Goal: Task Accomplishment & Management: Complete application form

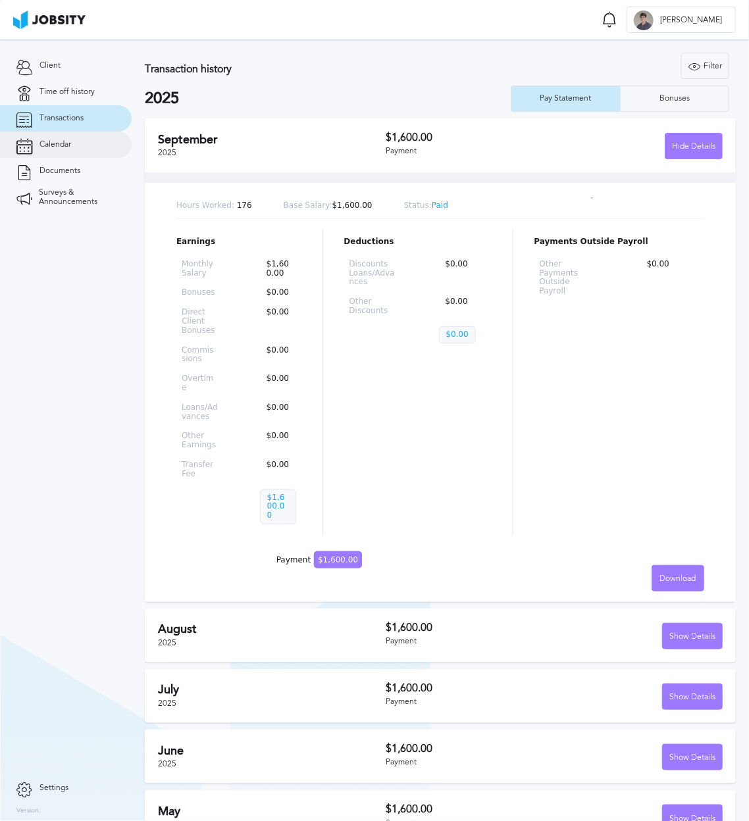
click at [64, 150] on link "Calendar" at bounding box center [66, 145] width 132 height 26
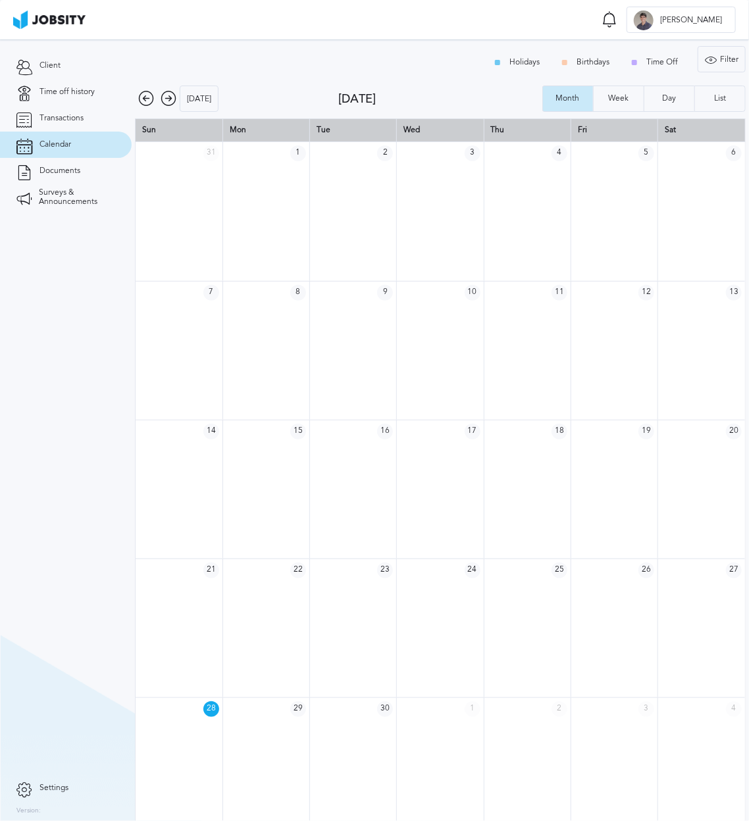
click at [168, 92] on icon at bounding box center [169, 99] width 16 height 16
click at [166, 94] on icon at bounding box center [169, 99] width 16 height 16
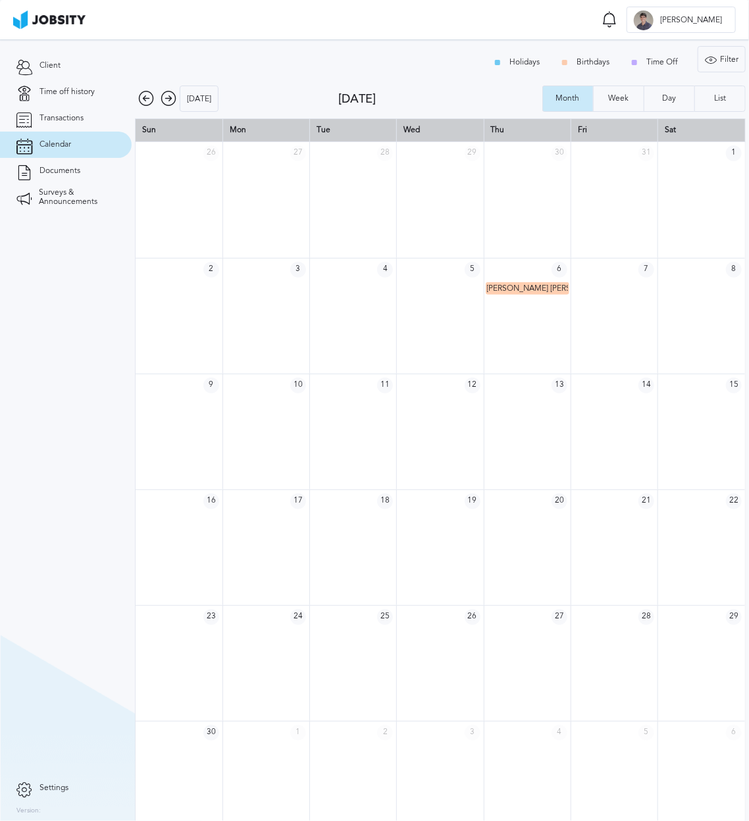
click at [166, 97] on icon at bounding box center [169, 99] width 16 height 16
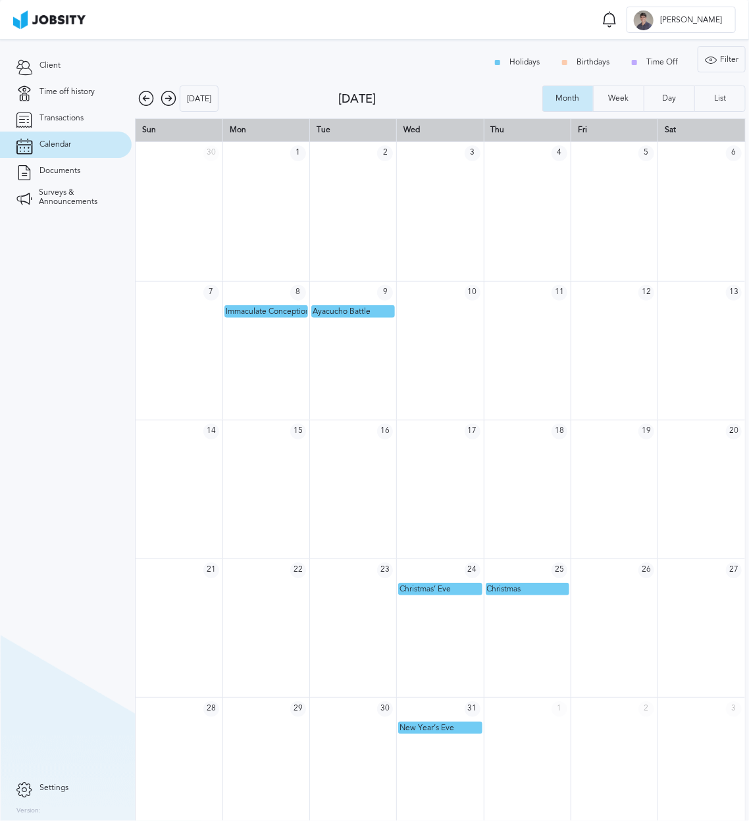
click at [163, 102] on icon at bounding box center [169, 99] width 16 height 16
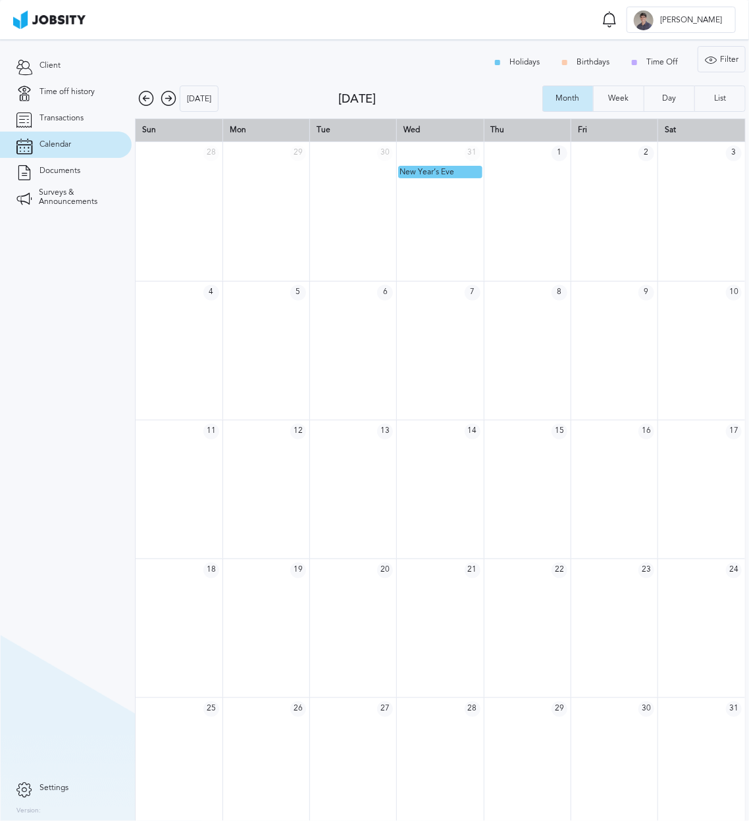
click at [168, 101] on icon at bounding box center [169, 99] width 16 height 16
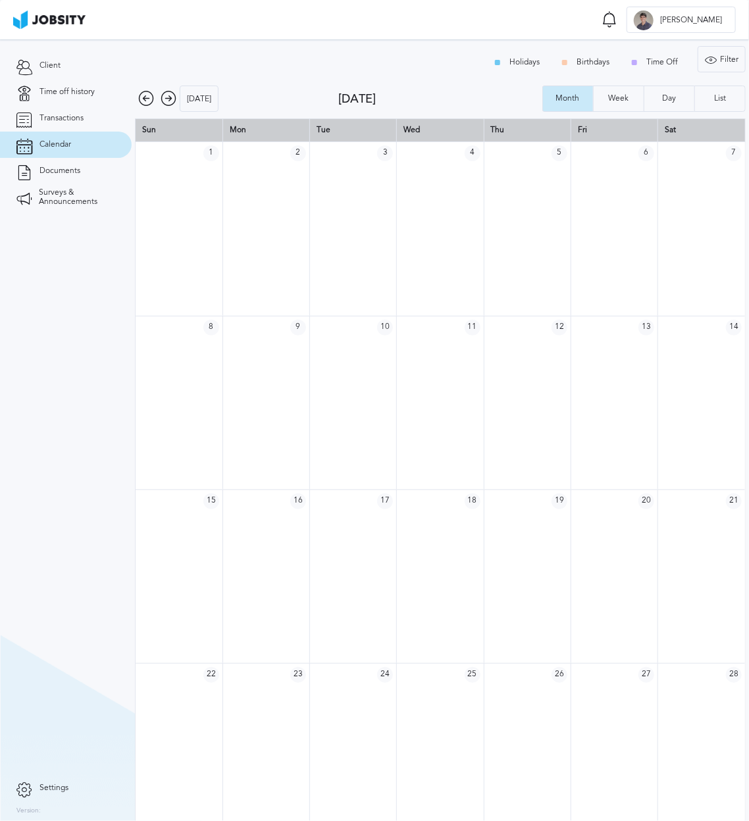
click at [148, 101] on icon at bounding box center [146, 99] width 16 height 16
click at [163, 98] on icon at bounding box center [169, 99] width 16 height 16
click at [163, 97] on icon at bounding box center [169, 99] width 16 height 16
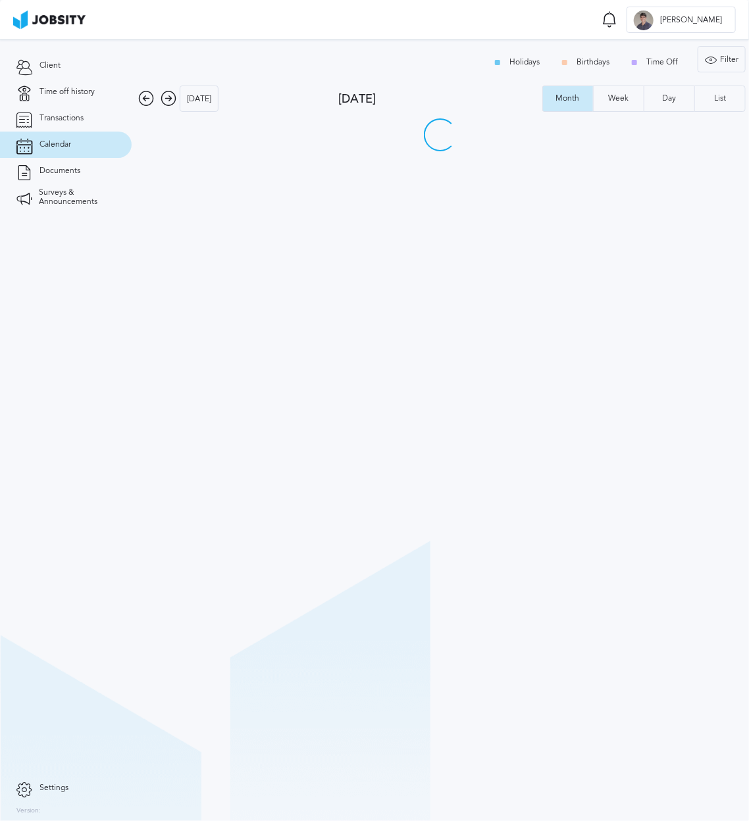
click at [163, 95] on icon at bounding box center [169, 99] width 16 height 16
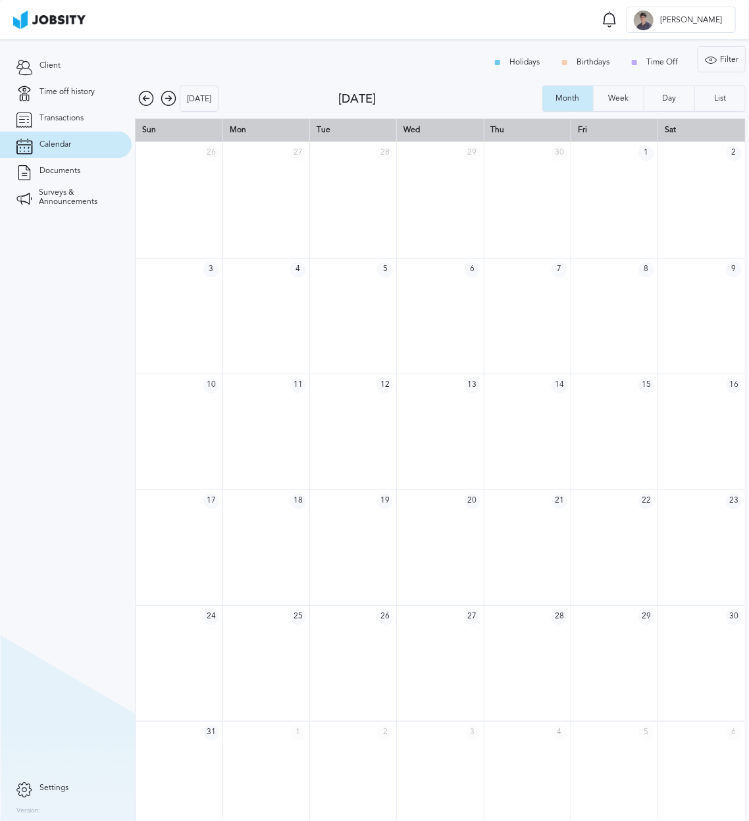
click at [163, 95] on icon at bounding box center [169, 99] width 16 height 16
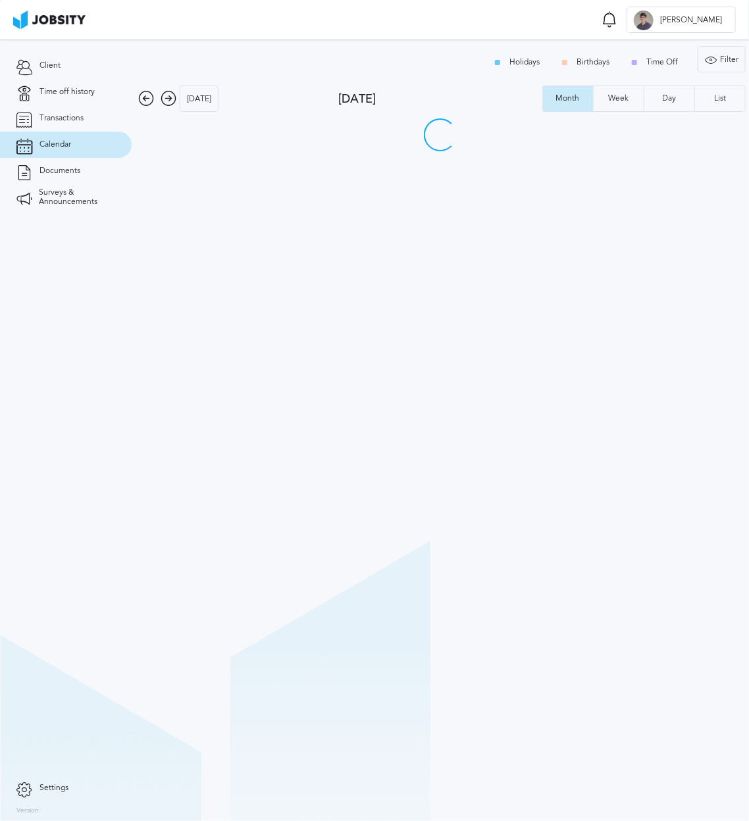
click at [164, 94] on icon at bounding box center [169, 99] width 16 height 16
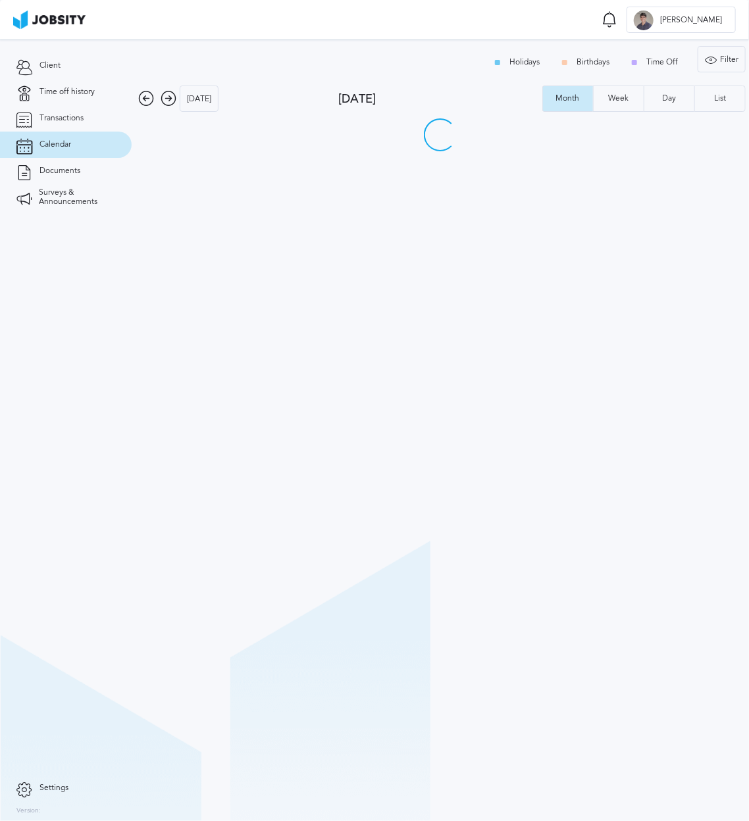
click at [164, 94] on icon at bounding box center [169, 99] width 16 height 16
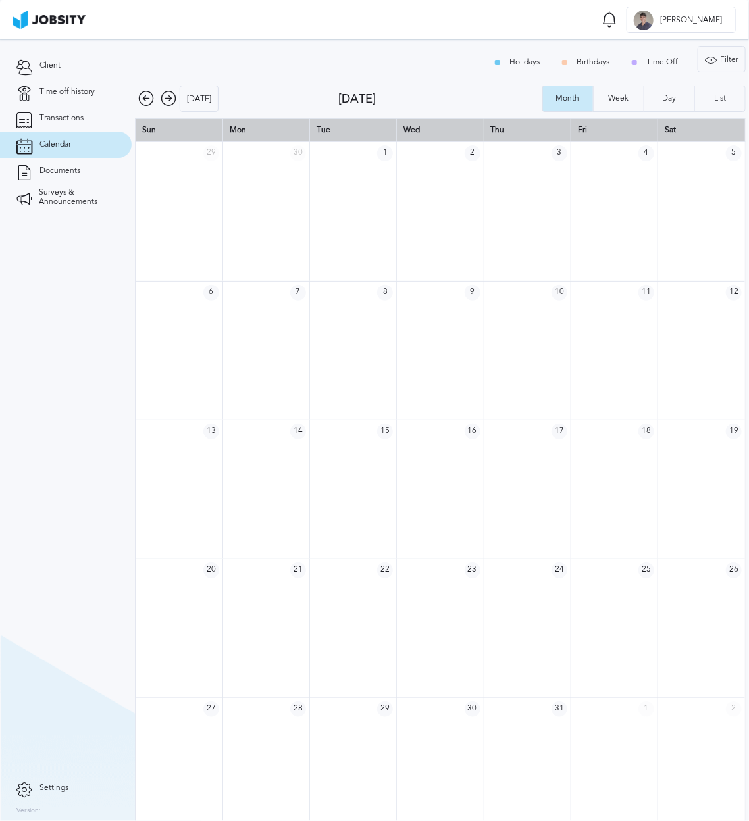
click at [146, 99] on icon at bounding box center [146, 99] width 16 height 16
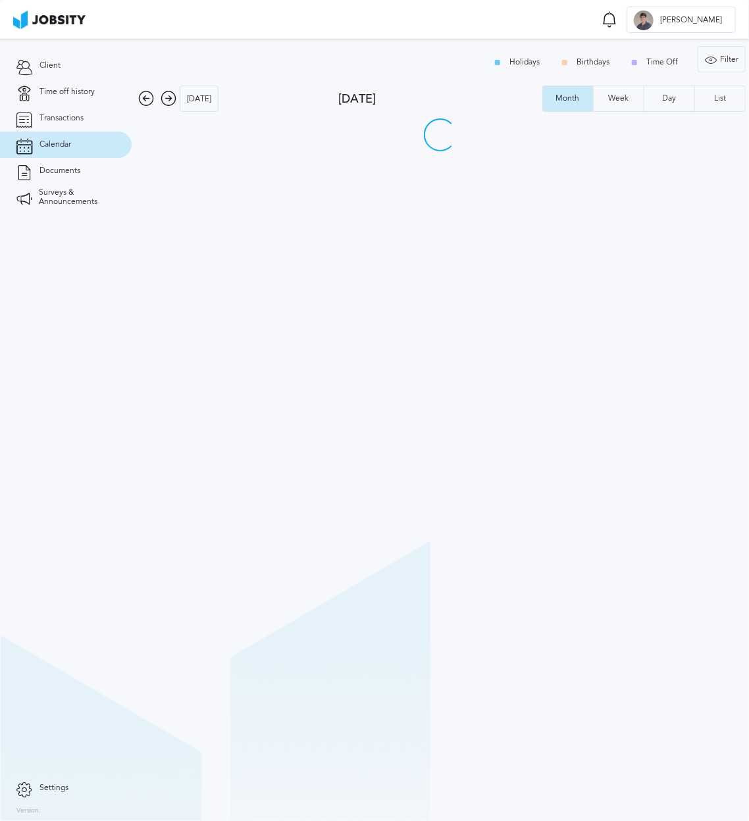
click at [146, 99] on icon at bounding box center [146, 99] width 16 height 16
click at [169, 100] on icon at bounding box center [169, 99] width 16 height 16
click at [170, 97] on icon at bounding box center [169, 99] width 16 height 16
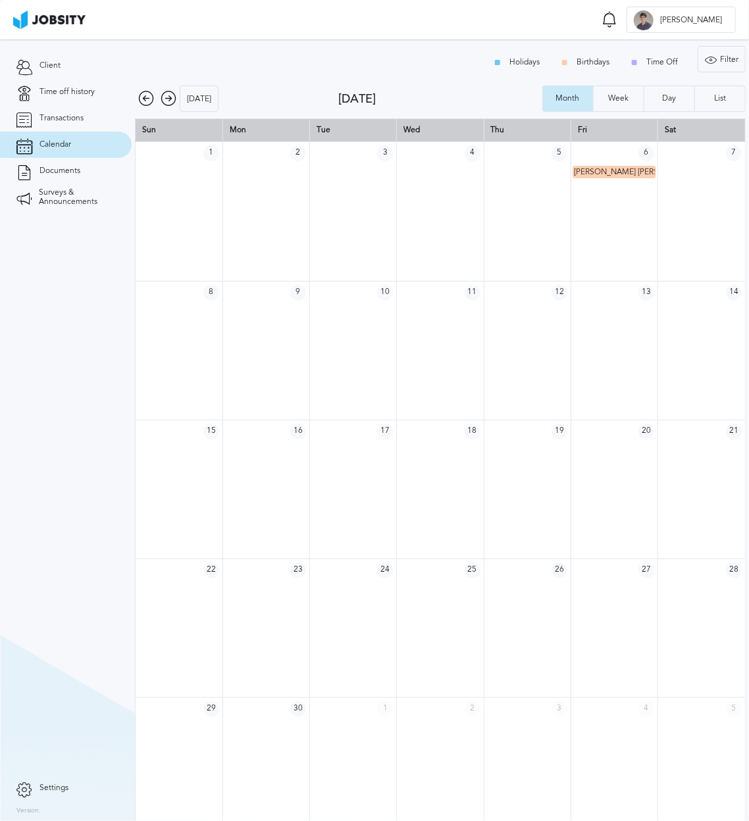
click at [170, 97] on icon at bounding box center [169, 99] width 16 height 16
drag, startPoint x: 156, startPoint y: 98, endPoint x: 148, endPoint y: 105, distance: 10.7
click at [156, 98] on div "[DATE]" at bounding box center [236, 99] width 203 height 26
drag, startPoint x: 147, startPoint y: 105, endPoint x: 143, endPoint y: 98, distance: 8.0
click at [143, 98] on icon at bounding box center [146, 99] width 16 height 16
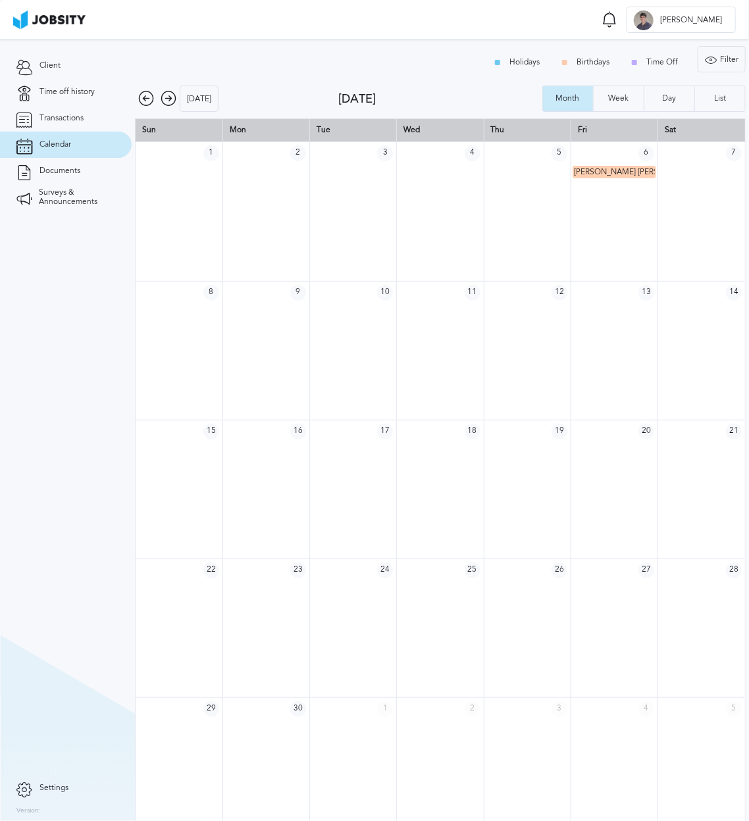
click at [143, 98] on icon at bounding box center [146, 99] width 16 height 16
click at [143, 97] on icon at bounding box center [146, 99] width 16 height 16
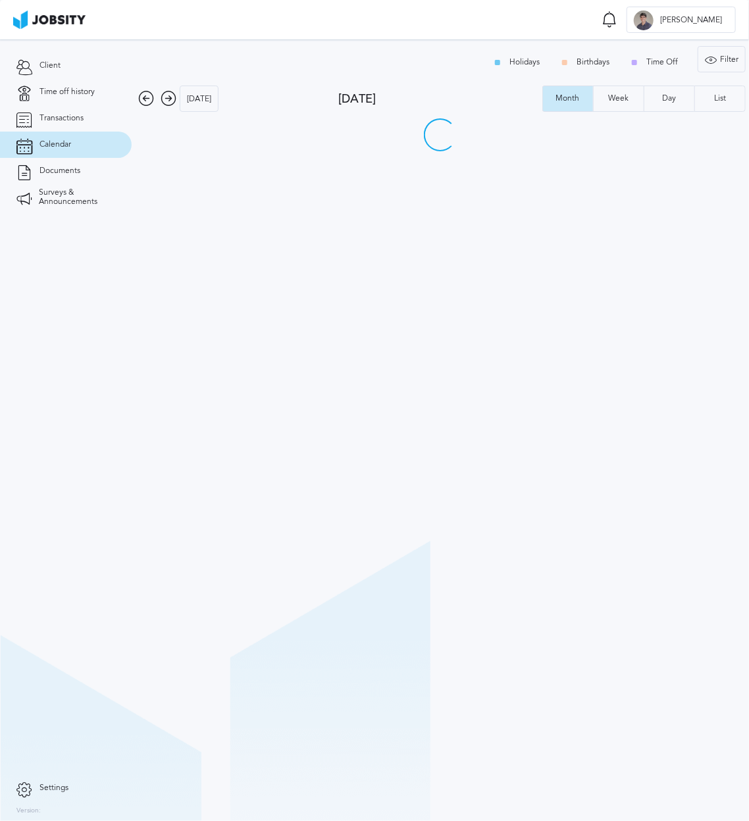
click at [143, 95] on icon at bounding box center [146, 99] width 16 height 16
click at [147, 94] on icon at bounding box center [146, 99] width 16 height 16
click at [148, 95] on icon at bounding box center [146, 99] width 16 height 16
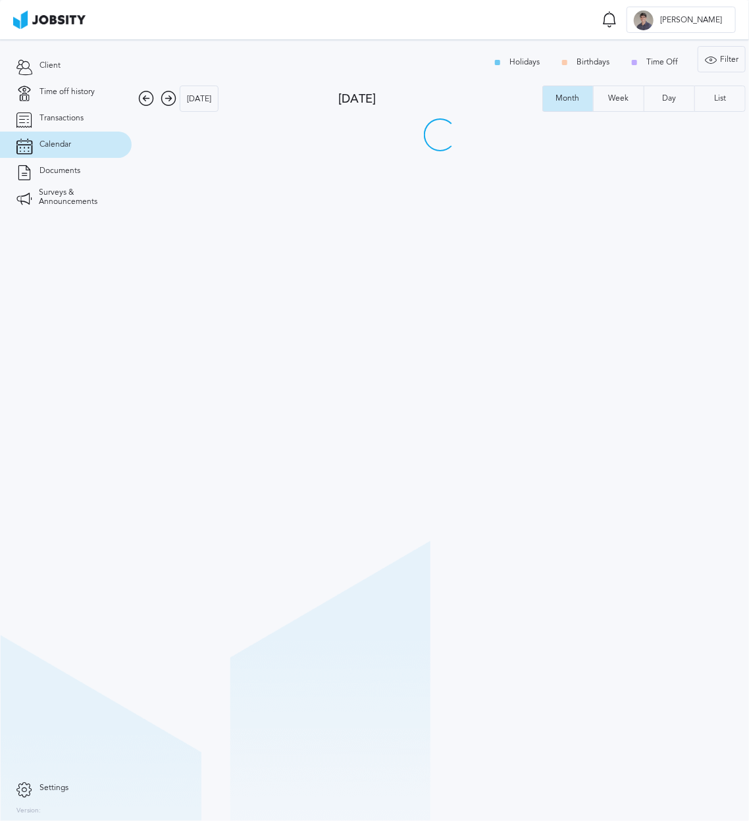
click at [150, 95] on icon at bounding box center [146, 99] width 16 height 16
click at [151, 95] on icon at bounding box center [146, 99] width 16 height 16
click at [151, 94] on icon at bounding box center [146, 99] width 16 height 16
click at [153, 95] on icon at bounding box center [146, 99] width 16 height 16
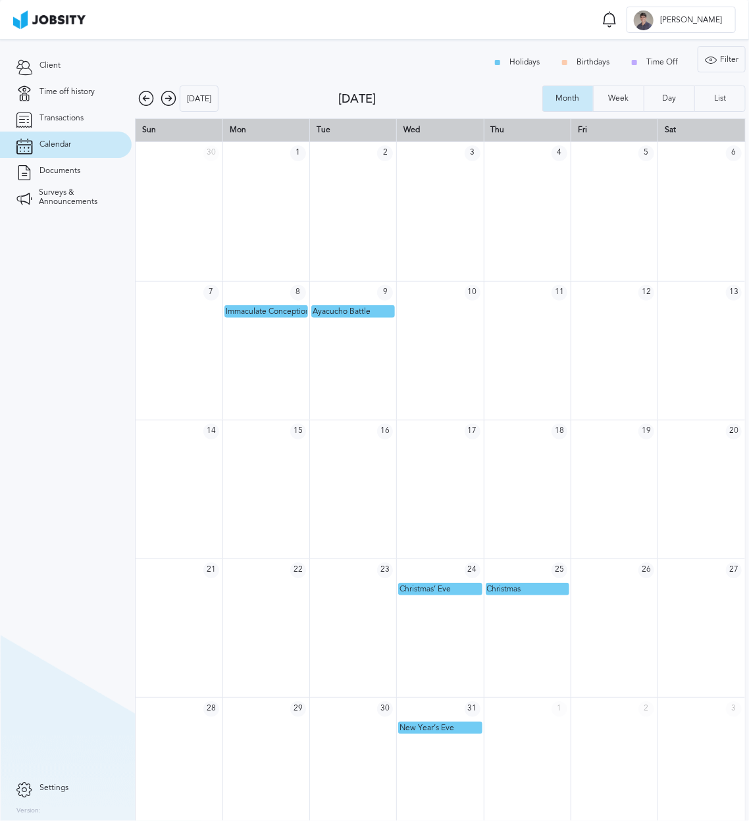
click at [274, 653] on td at bounding box center [265, 628] width 87 height 139
click at [170, 103] on icon at bounding box center [169, 99] width 16 height 16
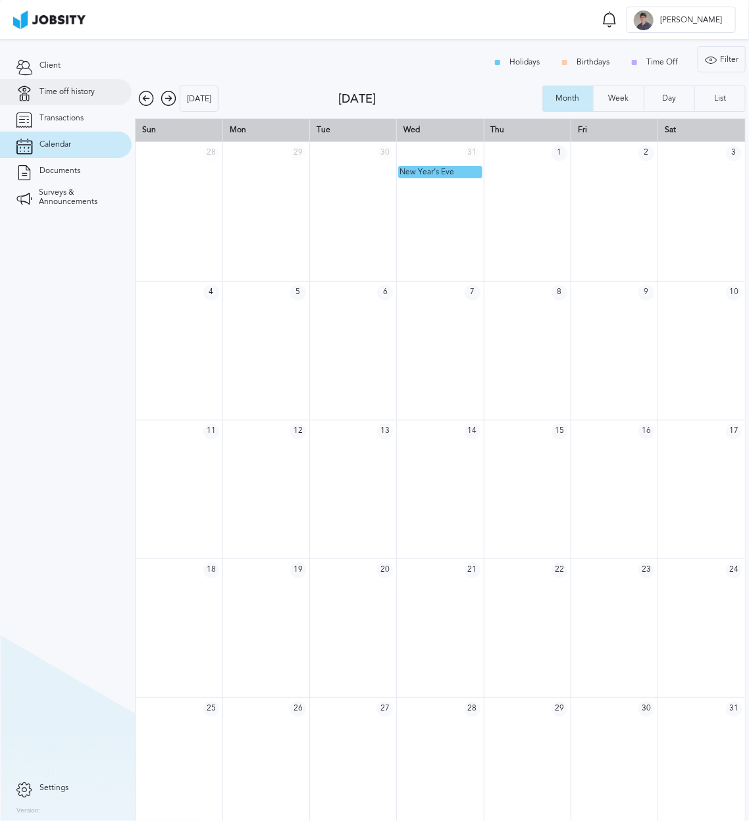
click at [79, 99] on link "Time off history" at bounding box center [66, 92] width 132 height 26
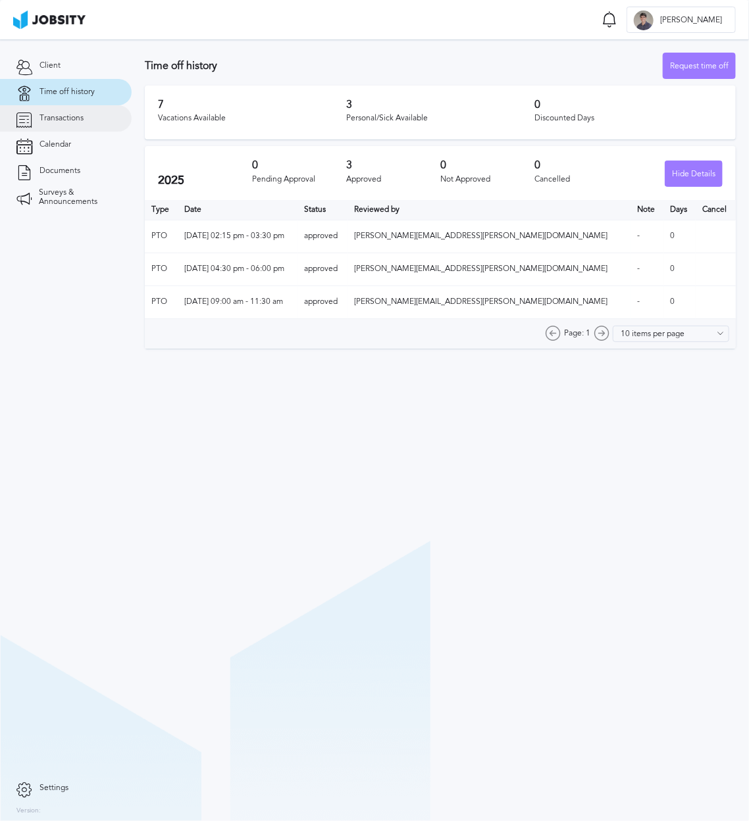
click at [78, 122] on span "Transactions" at bounding box center [61, 118] width 44 height 9
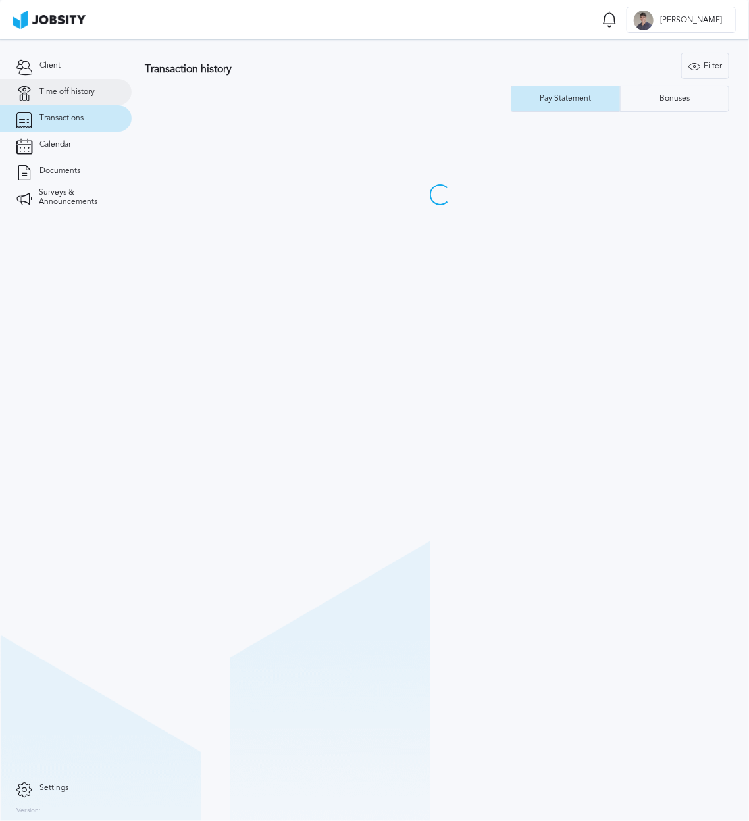
click at [79, 94] on span "Time off history" at bounding box center [66, 92] width 55 height 9
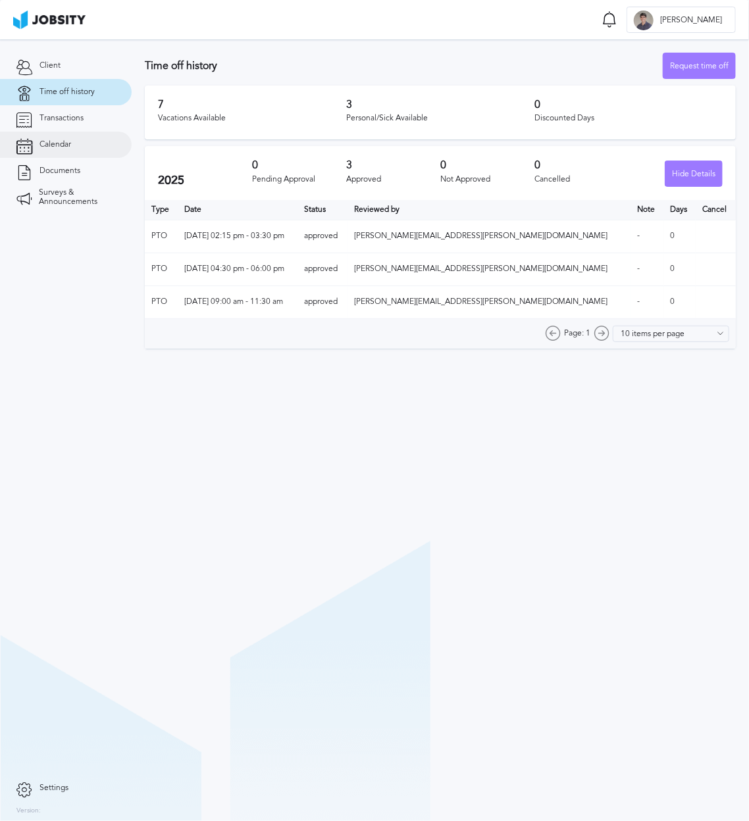
click at [56, 143] on span "Calendar" at bounding box center [55, 144] width 32 height 9
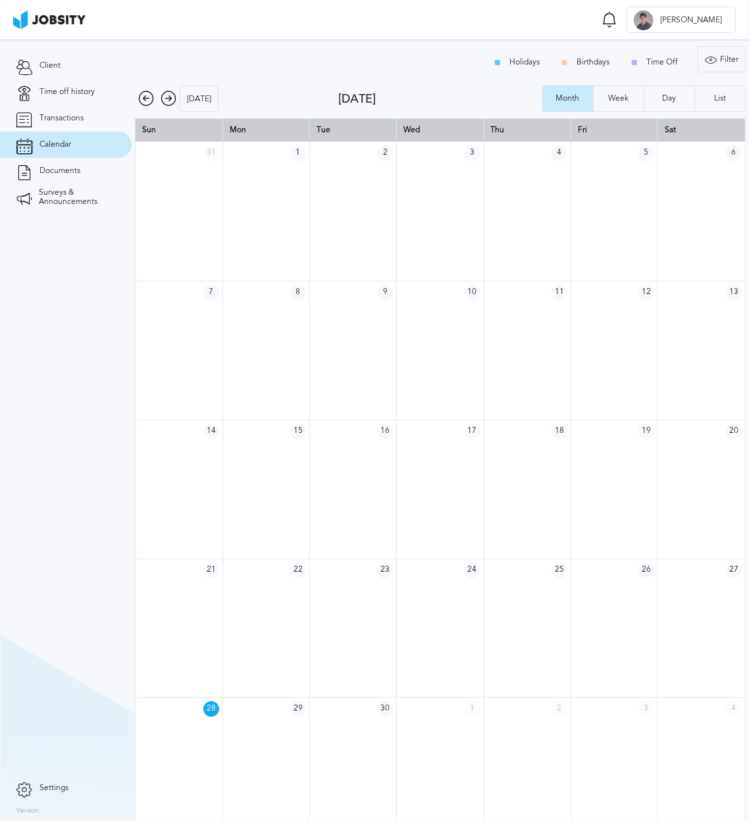
click at [166, 104] on icon at bounding box center [169, 99] width 16 height 16
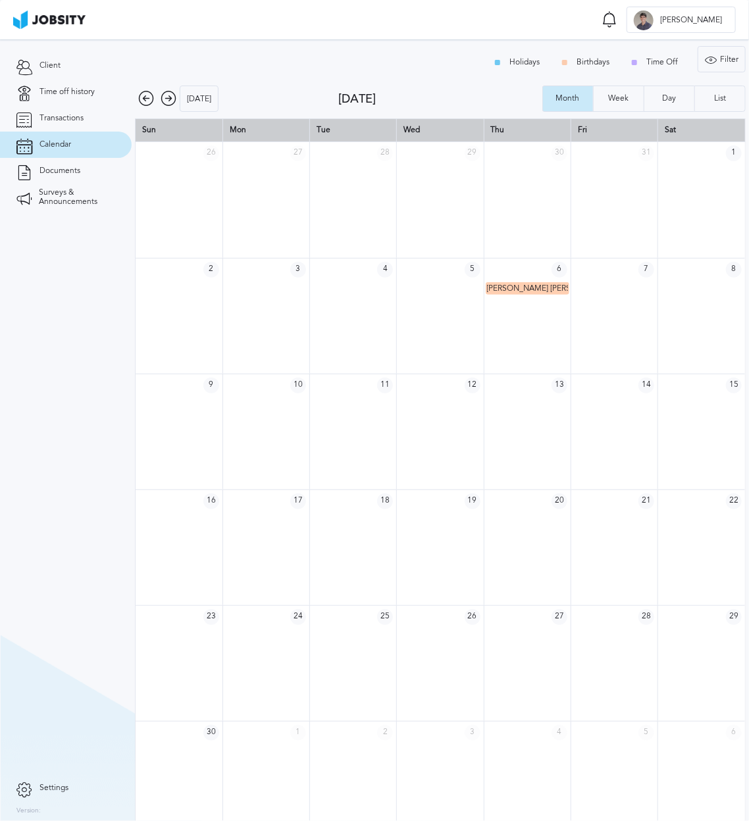
click at [166, 101] on icon at bounding box center [169, 99] width 16 height 16
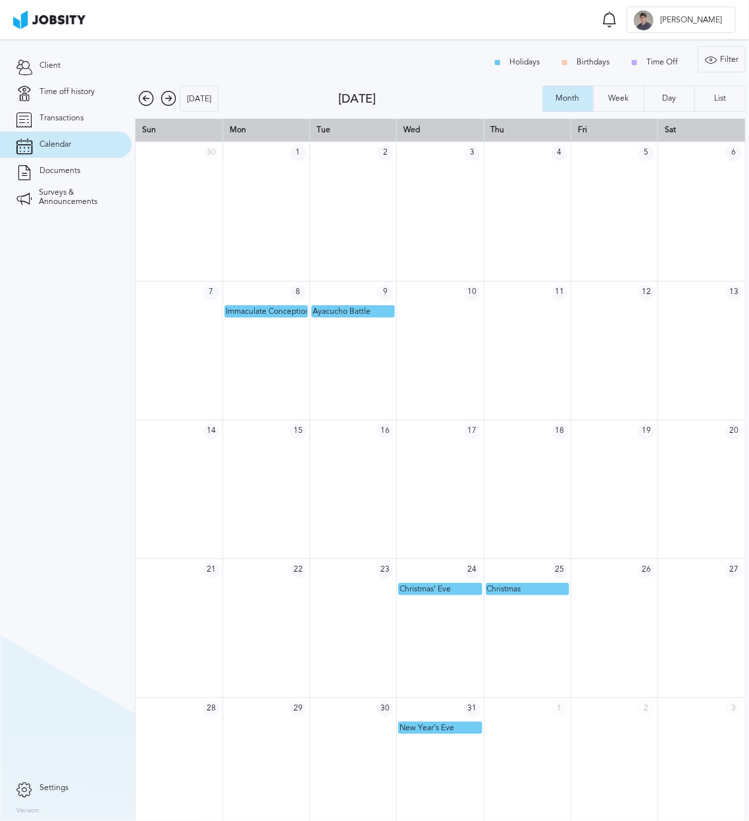
click at [505, 702] on td "1" at bounding box center [527, 709] width 87 height 23
click at [80, 90] on span "Time off history" at bounding box center [66, 92] width 55 height 9
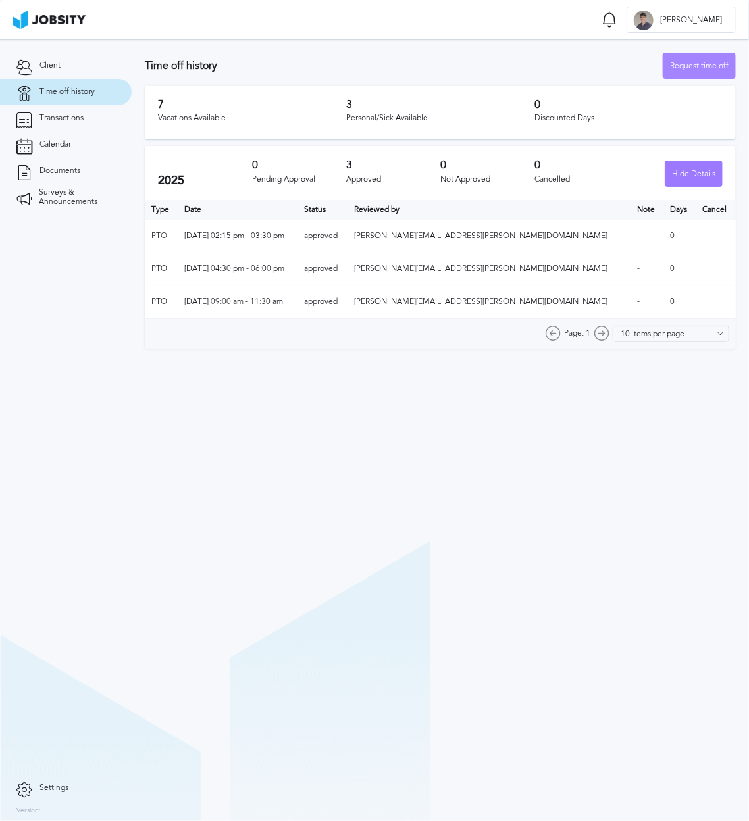
click at [715, 69] on div "Request time off" at bounding box center [699, 66] width 72 height 26
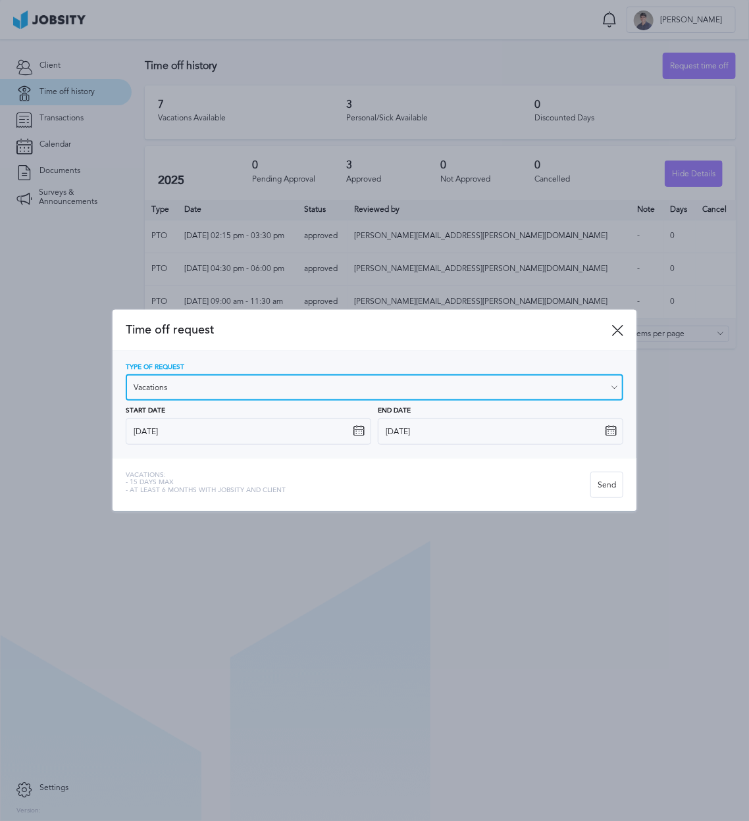
click at [197, 385] on input "Vacations" at bounding box center [375, 387] width 498 height 26
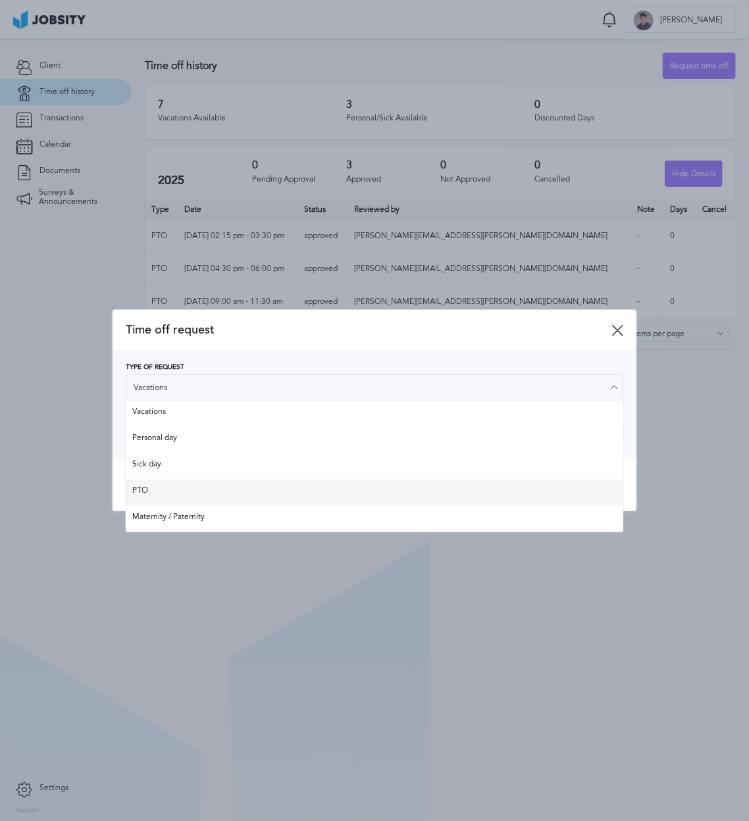
type input "PTO"
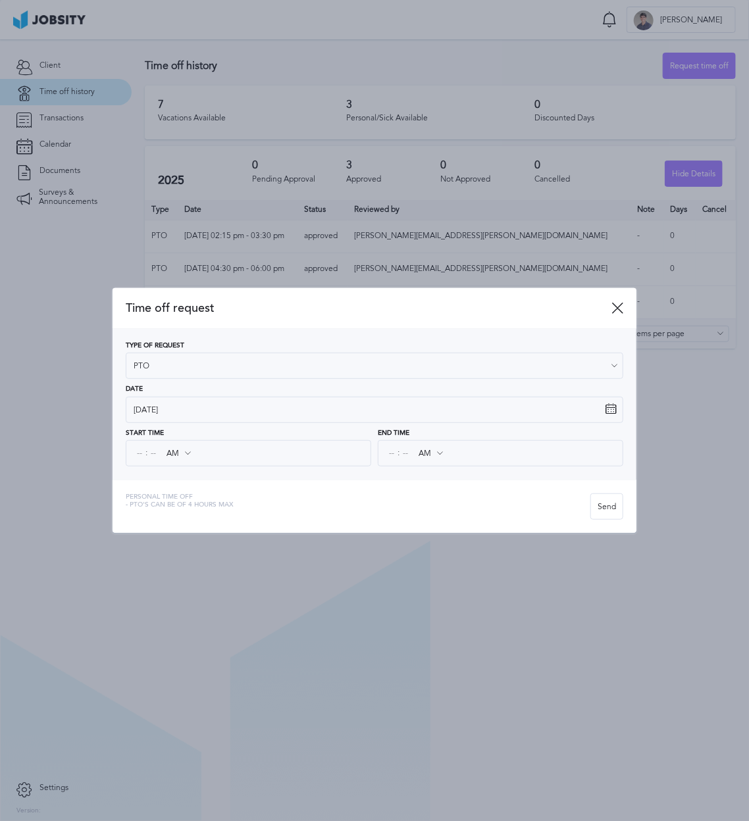
click at [168, 493] on div "Time off request Type of Request PTO Vacations Personal day Sick day PTO Matern…" at bounding box center [375, 410] width 524 height 245
drag, startPoint x: 254, startPoint y: 659, endPoint x: 232, endPoint y: 434, distance: 226.8
click at [255, 658] on div at bounding box center [374, 410] width 749 height 821
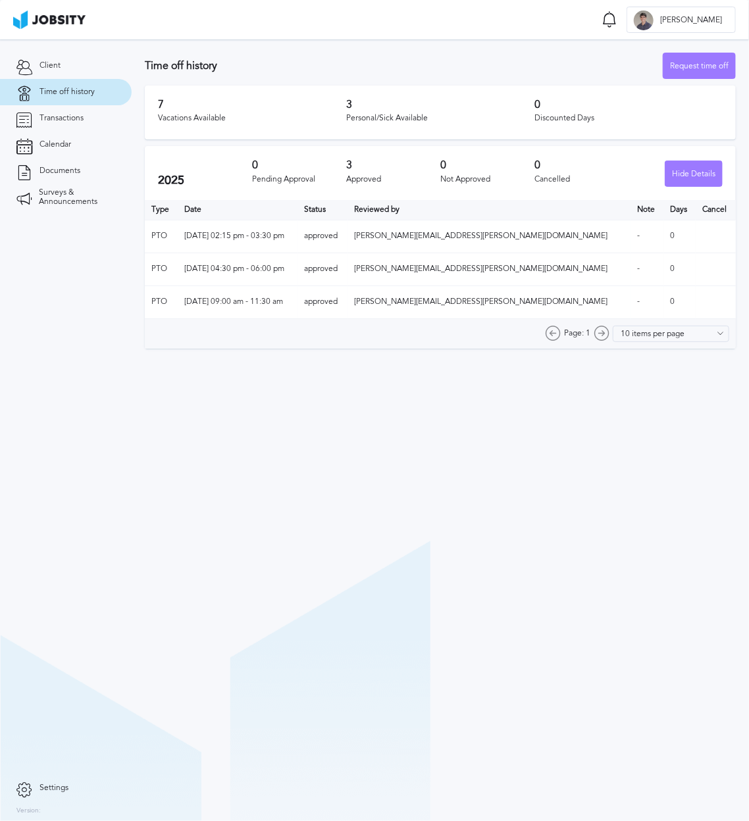
click at [456, 444] on section "Time off history Request time off 7 Vacations Available 3 Personal/Sick Availab…" at bounding box center [440, 430] width 617 height 782
